Goal: Task Accomplishment & Management: Use online tool/utility

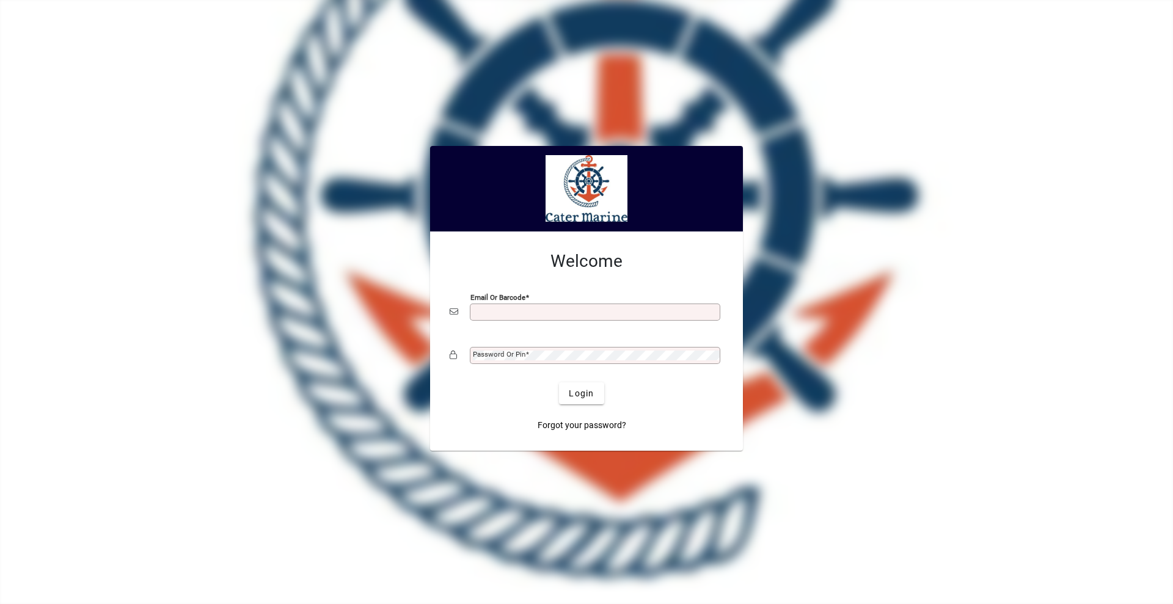
click at [540, 306] on div "Email or Barcode" at bounding box center [595, 312] width 250 height 17
type input "**********"
click at [559, 382] on button "Login" at bounding box center [581, 393] width 45 height 22
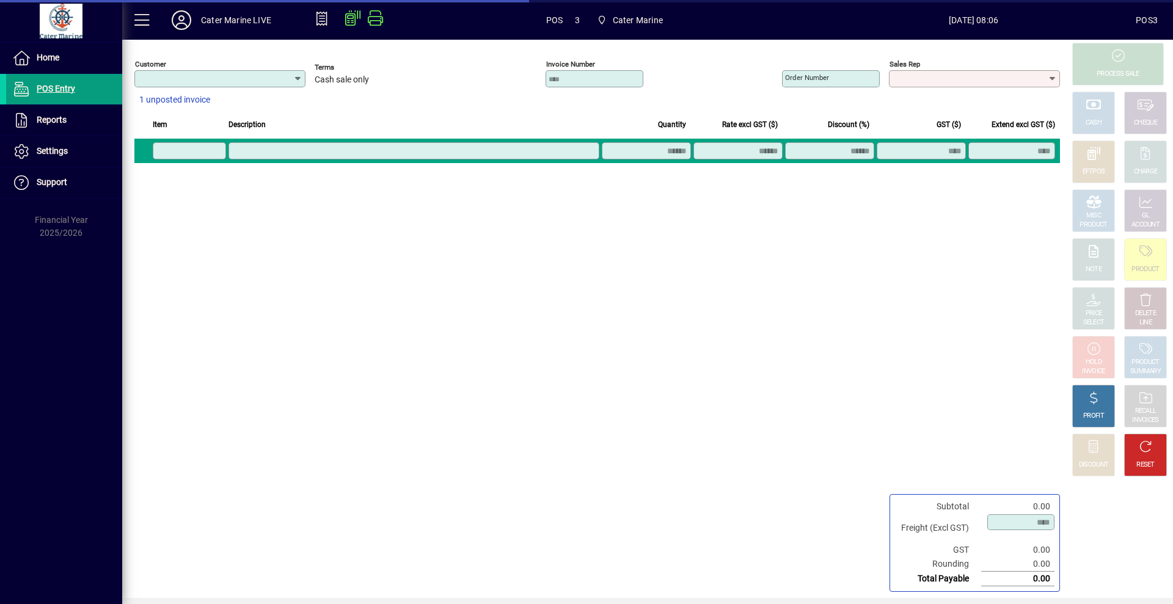
type input "**********"
